Goal: Task Accomplishment & Management: Use online tool/utility

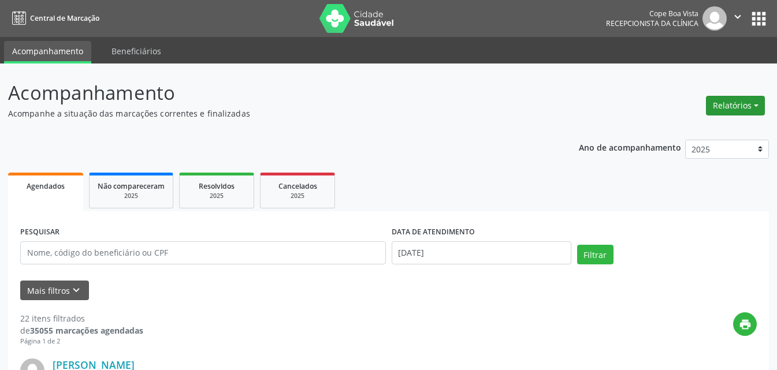
click at [749, 103] on button "Relatórios" at bounding box center [735, 106] width 59 height 20
click at [698, 132] on link "Agendamentos" at bounding box center [703, 130] width 124 height 16
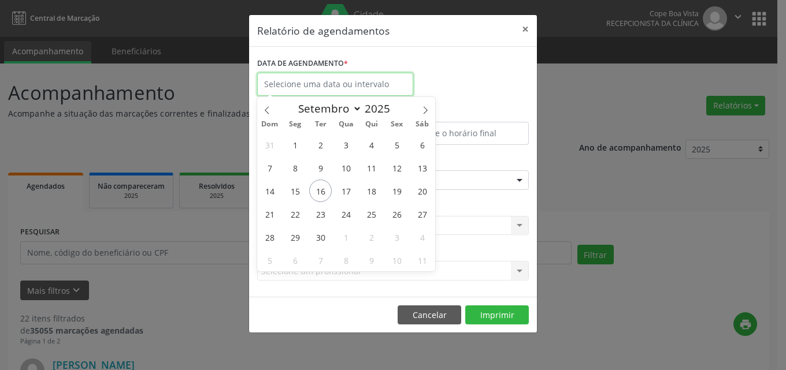
click at [351, 88] on input "text" at bounding box center [335, 84] width 156 height 23
click at [351, 194] on span "17" at bounding box center [345, 191] width 23 height 23
type input "[DATE]"
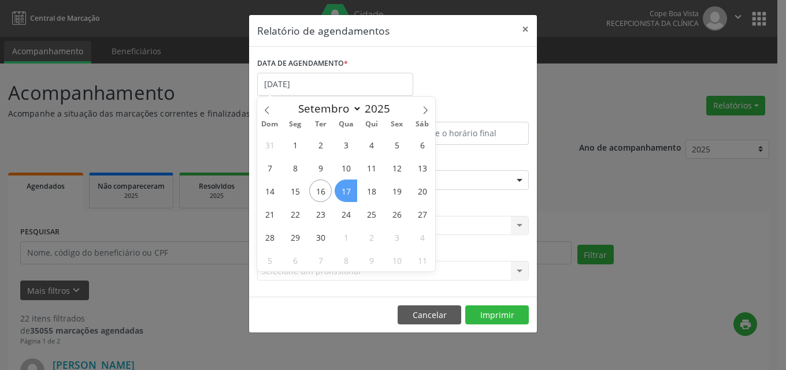
click at [351, 194] on span "17" at bounding box center [345, 191] width 23 height 23
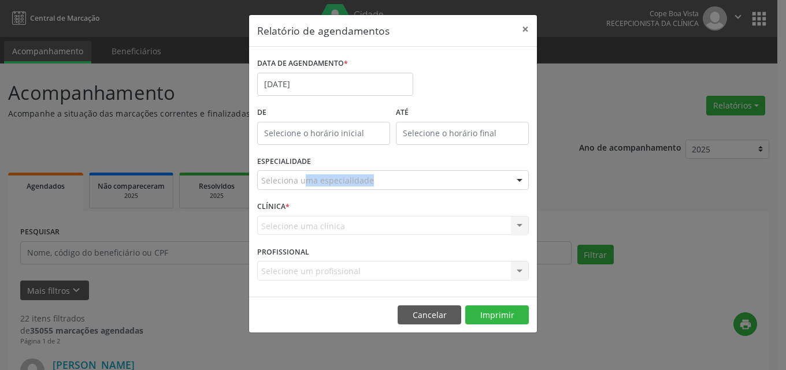
click at [351, 194] on div "ESPECIALIDADE Seleciona uma especialidade Todas as especialidades Alergologia A…" at bounding box center [392, 175] width 277 height 45
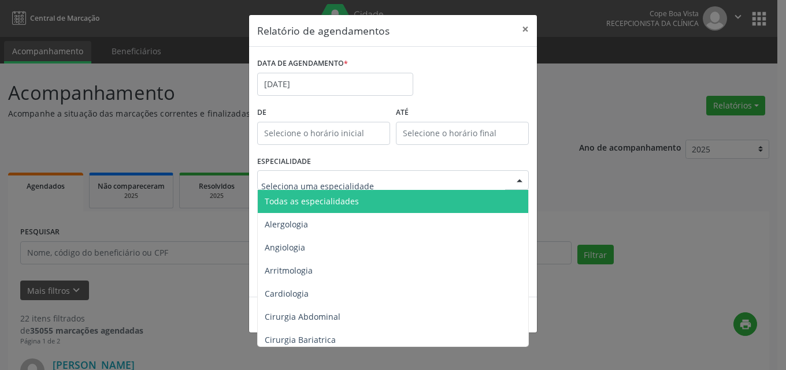
click at [407, 177] on div at bounding box center [392, 180] width 271 height 20
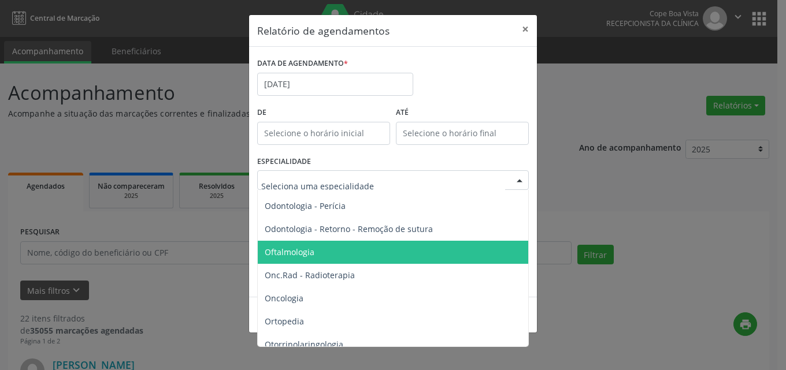
scroll to position [1560, 0]
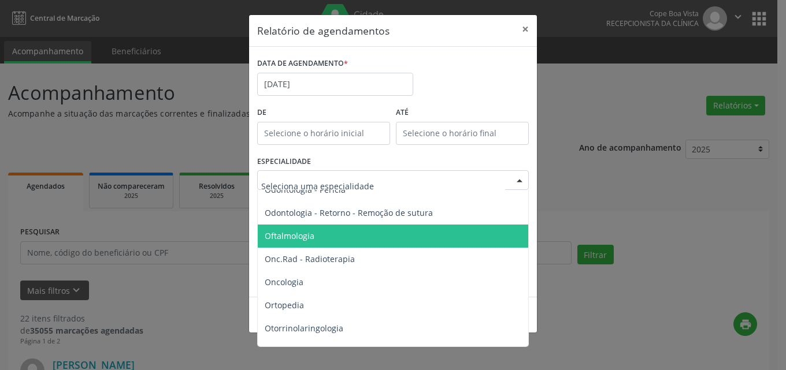
click at [356, 234] on span "Oftalmologia" at bounding box center [394, 236] width 272 height 23
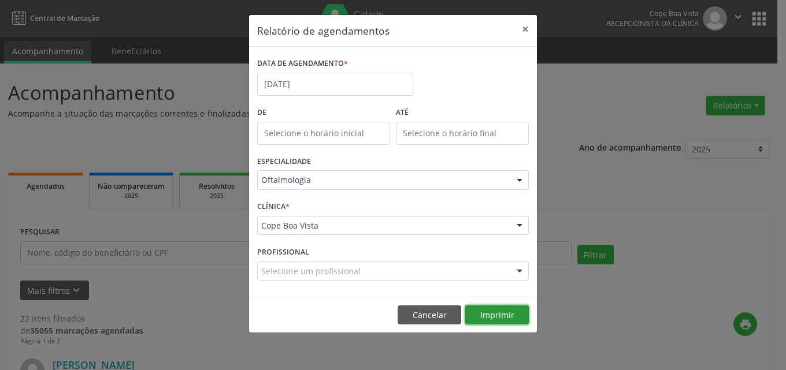
click at [481, 309] on button "Imprimir" at bounding box center [497, 316] width 64 height 20
